Goal: Complete application form

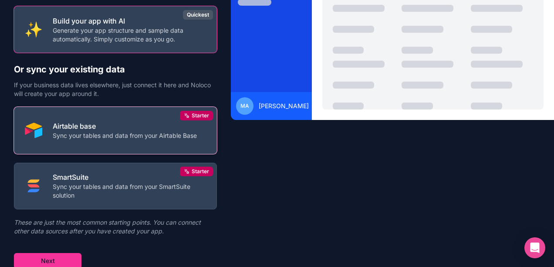
scroll to position [85, 0]
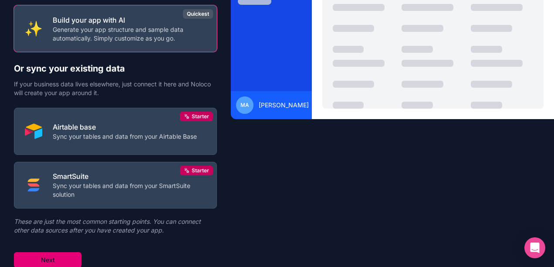
click at [58, 253] on button "Next" at bounding box center [48, 260] width 68 height 16
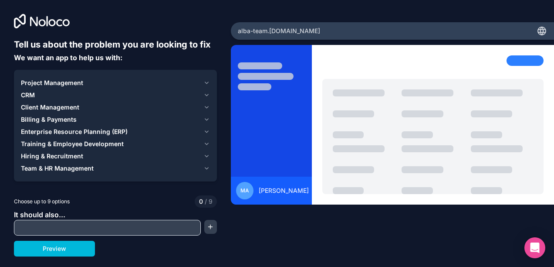
click at [27, 78] on button "Project Management" at bounding box center [115, 83] width 189 height 12
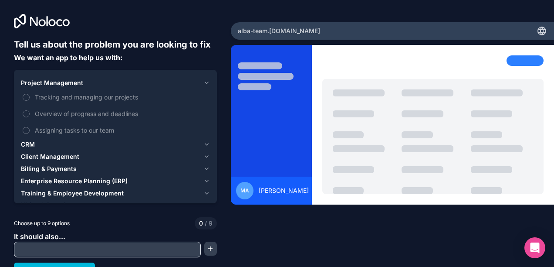
click at [25, 95] on button "Tracking and managing our projects" at bounding box center [26, 97] width 7 height 7
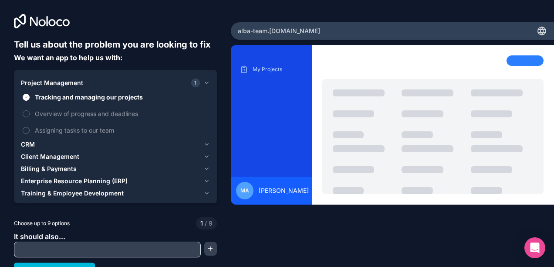
click at [25, 96] on button "Tracking and managing our projects" at bounding box center [26, 97] width 7 height 7
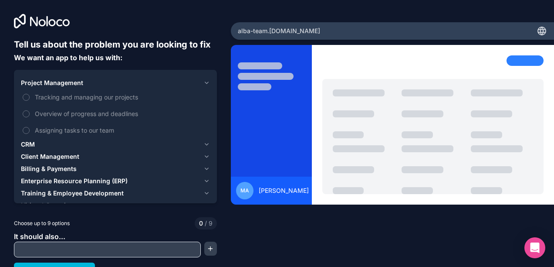
click at [24, 94] on label "Tracking and managing our projects" at bounding box center [115, 97] width 189 height 16
click at [24, 94] on button "Tracking and managing our projects" at bounding box center [26, 97] width 7 height 7
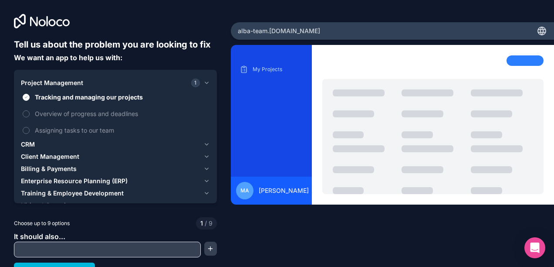
click at [27, 111] on button "Overview of progress and deadlines" at bounding box center [26, 113] width 7 height 7
click at [29, 127] on label "Assigning tasks to our team" at bounding box center [115, 130] width 189 height 16
click at [29, 127] on button "Assigning tasks to our team" at bounding box center [26, 130] width 7 height 7
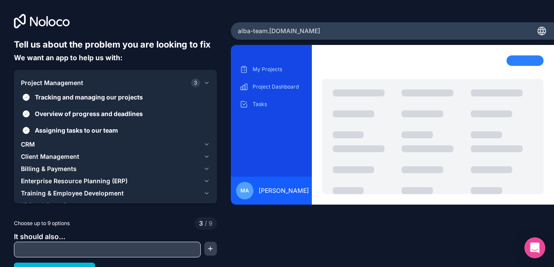
click at [26, 145] on span "CRM" at bounding box center [28, 144] width 14 height 9
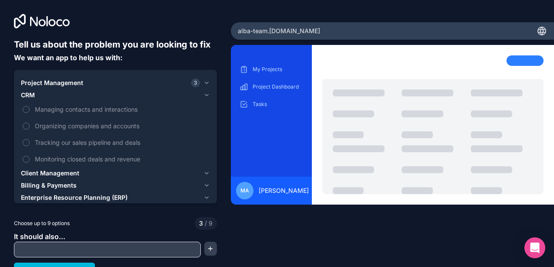
click at [29, 109] on button "Managing contacts and interactions" at bounding box center [26, 109] width 7 height 7
click at [27, 122] on label "Organizing companies and accounts" at bounding box center [115, 126] width 189 height 16
click at [27, 122] on button "Organizing companies and accounts" at bounding box center [26, 125] width 7 height 7
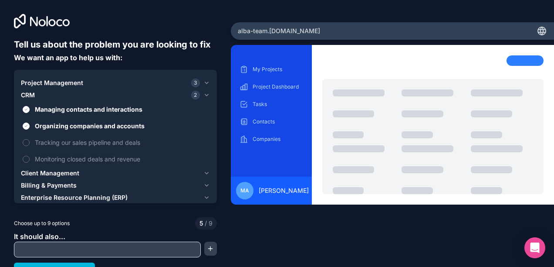
drag, startPoint x: 26, startPoint y: 140, endPoint x: 27, endPoint y: 145, distance: 4.4
click at [26, 141] on button "Tracking our sales pipeline and deals" at bounding box center [26, 142] width 7 height 7
click at [27, 158] on button "Monitoring closed deals and revenue" at bounding box center [26, 159] width 7 height 7
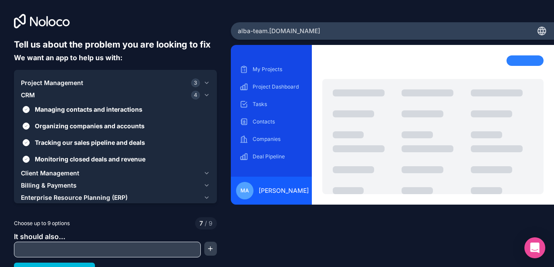
scroll to position [11, 0]
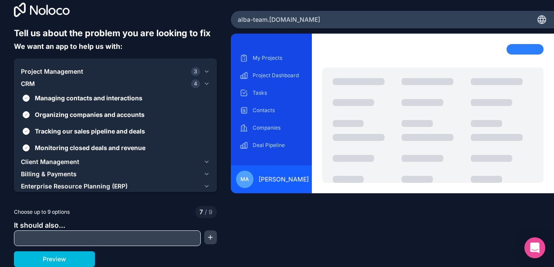
click at [35, 159] on span "Client Management" at bounding box center [50, 161] width 58 height 9
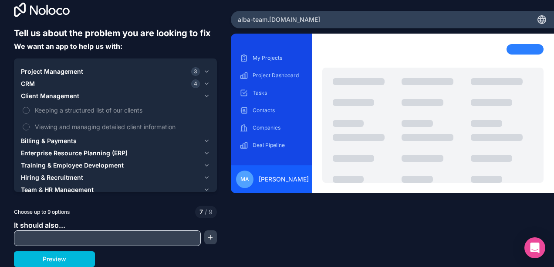
click at [50, 138] on span "Billing & Payments" at bounding box center [49, 140] width 56 height 9
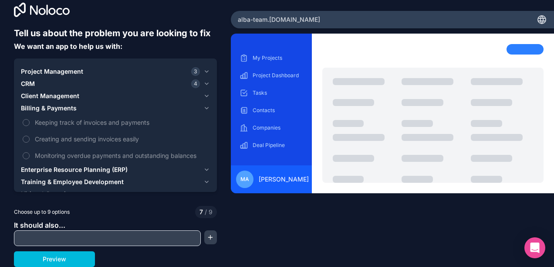
click at [25, 121] on button "Keeping track of invoices and payments" at bounding box center [26, 122] width 7 height 7
click at [27, 141] on button "Creating and sending invoices easily" at bounding box center [26, 139] width 7 height 7
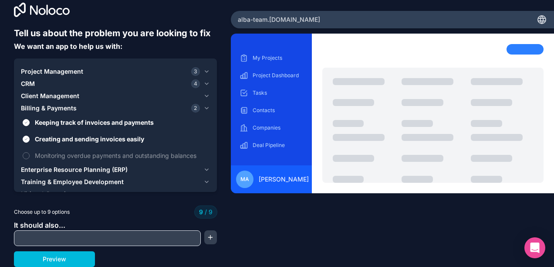
click at [28, 152] on label "Monitoring overdue payments and outstanding balances" at bounding box center [115, 155] width 189 height 16
click at [85, 167] on span "Enterprise Resource Planning (ERP)" at bounding box center [74, 169] width 107 height 9
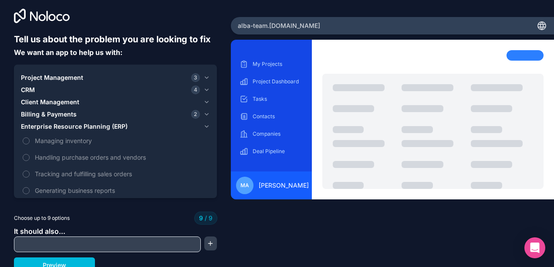
scroll to position [0, 0]
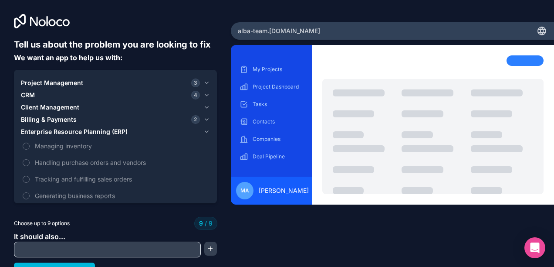
click at [36, 132] on span "Enterprise Resource Planning (ERP)" at bounding box center [74, 131] width 107 height 9
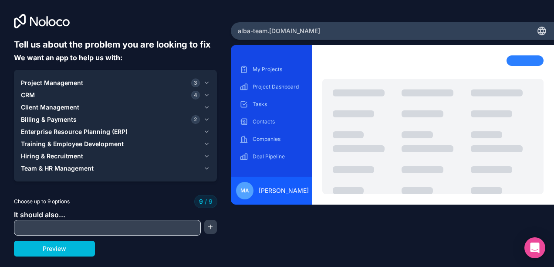
click at [37, 84] on span "Project Management" at bounding box center [52, 82] width 62 height 9
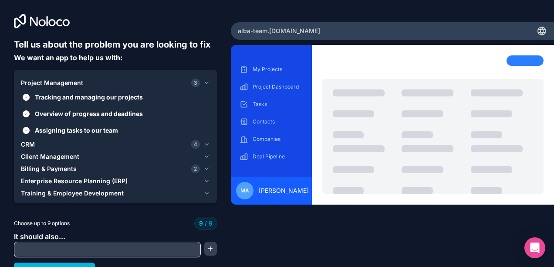
click at [34, 82] on span "Project Management" at bounding box center [52, 82] width 62 height 9
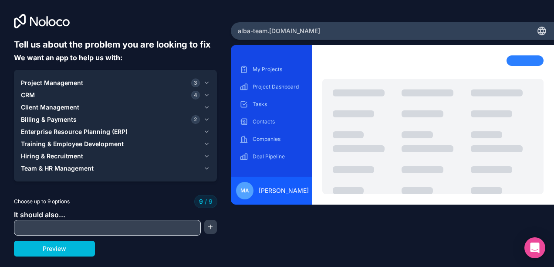
click at [30, 97] on span "CRM" at bounding box center [28, 95] width 14 height 9
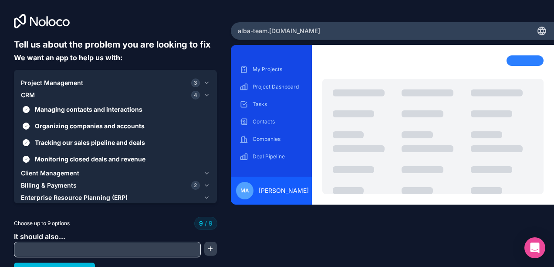
click at [30, 97] on span "CRM" at bounding box center [28, 95] width 14 height 9
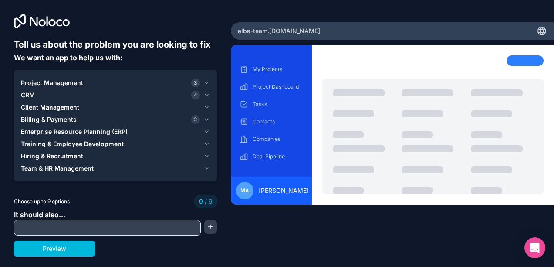
click at [36, 118] on span "Billing & Payments" at bounding box center [49, 119] width 56 height 9
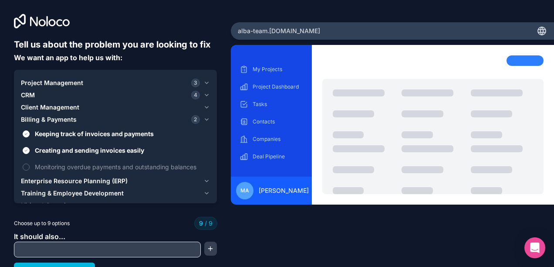
click at [37, 118] on span "Billing & Payments" at bounding box center [49, 119] width 56 height 9
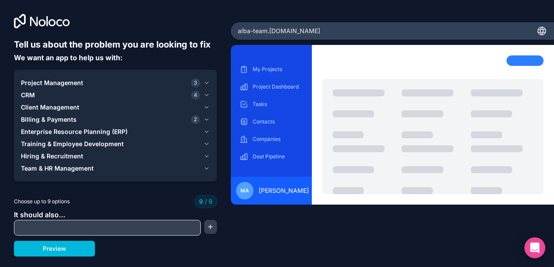
click at [35, 227] on input "text" at bounding box center [107, 227] width 183 height 12
click at [125, 226] on input "text" at bounding box center [107, 227] width 183 height 12
type input "*"
type input "****"
click at [205, 225] on button "button" at bounding box center [210, 227] width 13 height 14
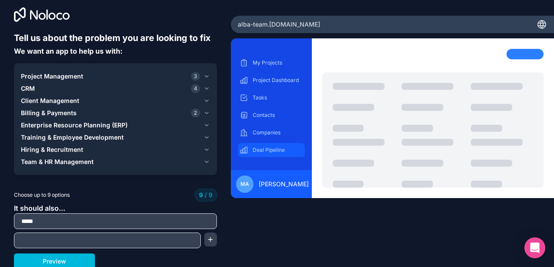
scroll to position [9, 0]
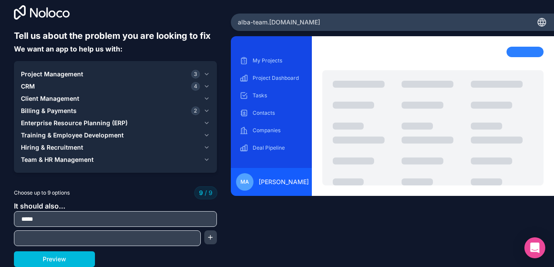
click at [40, 235] on input "text" at bounding box center [107, 238] width 183 height 12
type input "*"
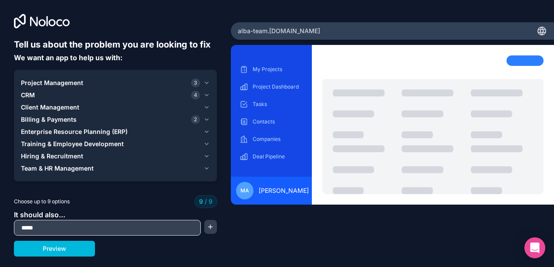
scroll to position [0, 0]
click at [209, 229] on button "button" at bounding box center [210, 227] width 13 height 14
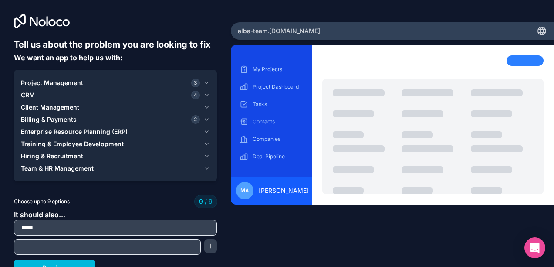
click at [74, 248] on input "text" at bounding box center [107, 247] width 183 height 12
type input "*"
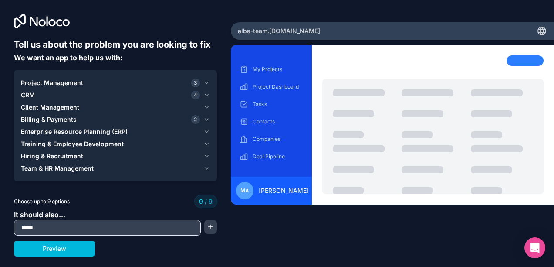
click at [217, 231] on div "Tell us about the problem you are looking to fix We want an app to help us with…" at bounding box center [277, 133] width 554 height 267
click at [214, 228] on button "button" at bounding box center [210, 227] width 13 height 14
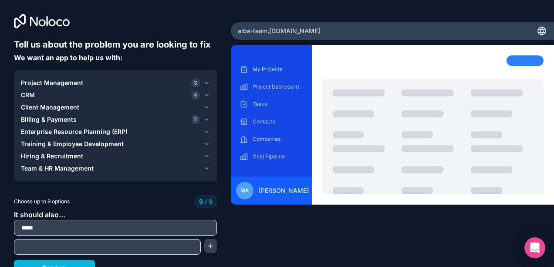
click at [55, 247] on input "text" at bounding box center [107, 247] width 183 height 12
type input "*******"
click at [207, 248] on button "button" at bounding box center [210, 246] width 13 height 14
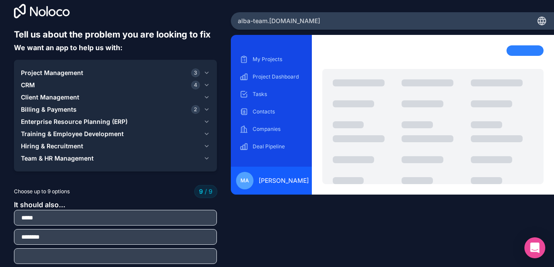
scroll to position [28, 0]
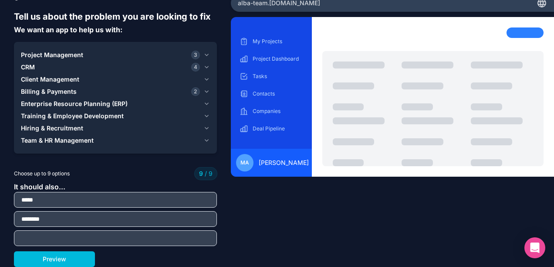
click at [44, 232] on div at bounding box center [115, 238] width 203 height 16
click at [42, 238] on input "text" at bounding box center [115, 238] width 199 height 12
type input "********"
click at [64, 261] on button "Preview" at bounding box center [54, 259] width 81 height 16
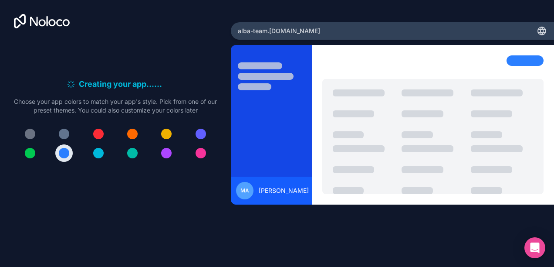
scroll to position [0, 0]
click at [96, 133] on div at bounding box center [98, 134] width 10 height 10
